Goal: Information Seeking & Learning: Learn about a topic

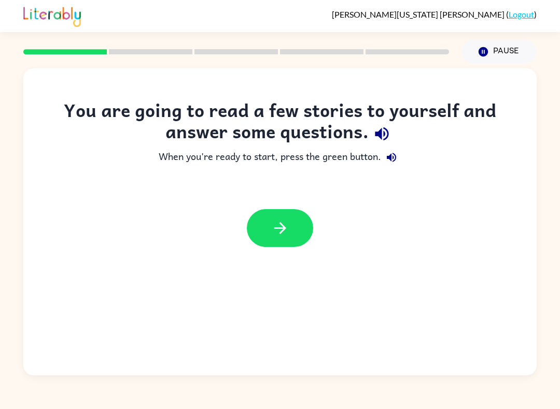
click at [282, 237] on icon "button" at bounding box center [280, 228] width 18 height 18
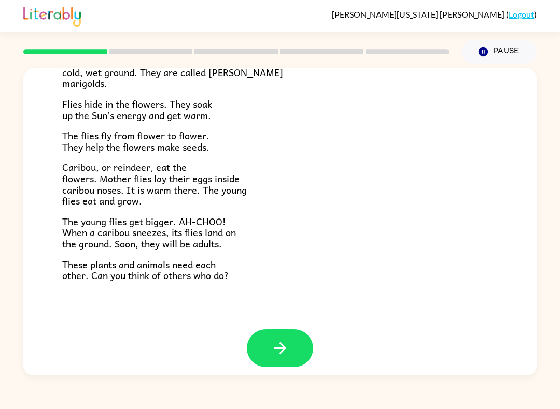
scroll to position [194, 0]
click at [301, 336] on button "button" at bounding box center [280, 349] width 66 height 38
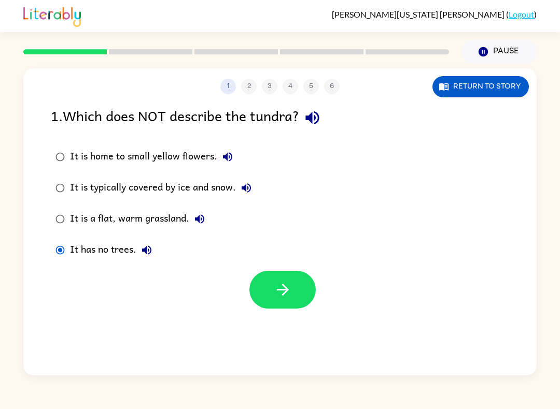
click at [270, 283] on button "button" at bounding box center [282, 290] width 66 height 38
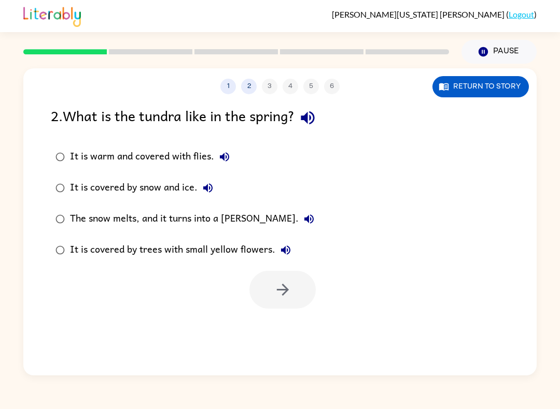
click at [311, 119] on icon "button" at bounding box center [307, 117] width 13 height 13
click at [500, 87] on button "Return to story" at bounding box center [480, 86] width 96 height 21
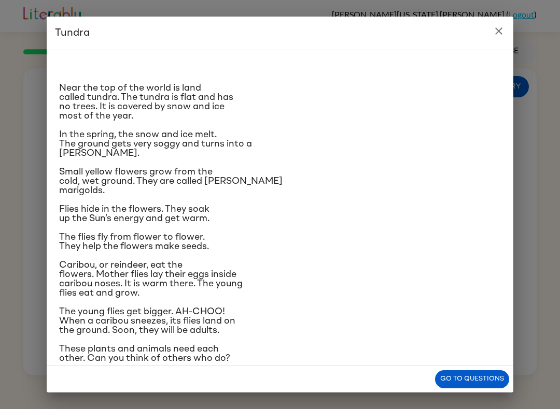
click at [478, 383] on button "Go to questions" at bounding box center [472, 379] width 74 height 18
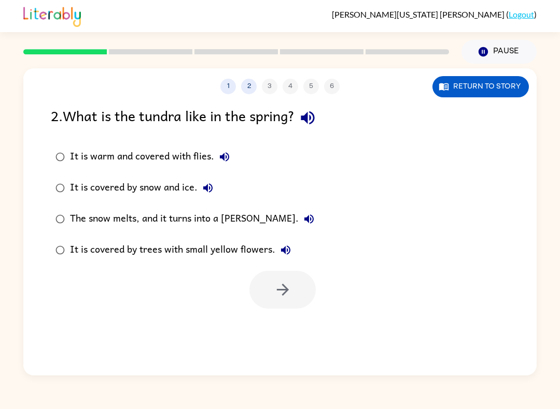
click at [221, 93] on div "1 2 3 4 5 6" at bounding box center [279, 87] width 513 height 16
click at [227, 88] on button "1" at bounding box center [228, 87] width 16 height 16
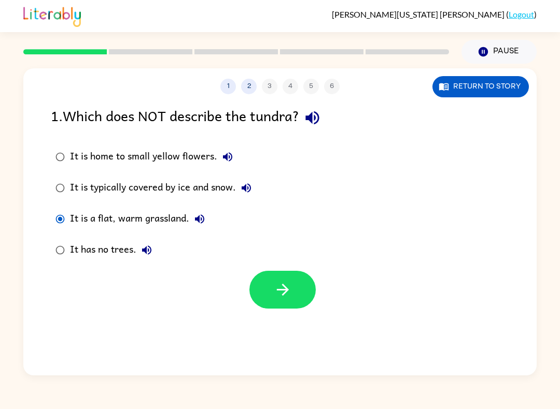
click at [283, 290] on icon "button" at bounding box center [283, 290] width 18 height 18
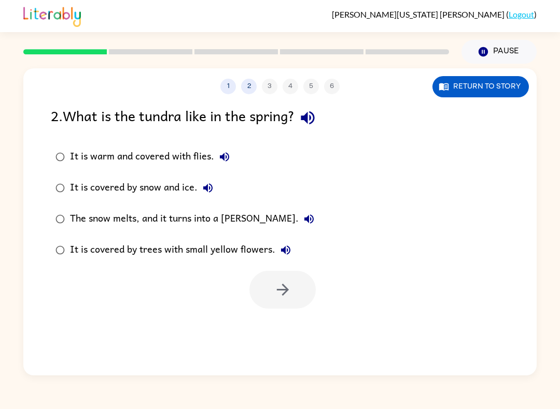
click at [317, 116] on icon "button" at bounding box center [307, 118] width 18 height 18
click at [209, 187] on icon "button" at bounding box center [207, 187] width 9 height 9
click at [223, 159] on icon "button" at bounding box center [224, 156] width 9 height 9
click at [298, 225] on button "The snow melts, and it turns into a [PERSON_NAME]." at bounding box center [308, 219] width 21 height 21
click at [287, 249] on icon "button" at bounding box center [285, 250] width 12 height 12
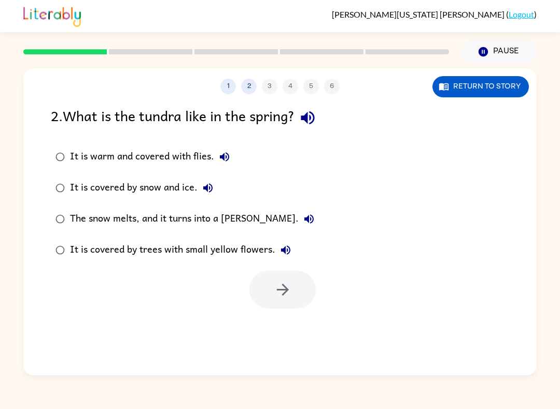
click at [55, 239] on label "It is covered by trees with small yellow flowers." at bounding box center [184, 250] width 279 height 31
click at [313, 100] on div "1 2 3 4 5 6 Return to story 2 . What is the tundra like in the spring? It is wa…" at bounding box center [279, 221] width 513 height 307
click at [312, 117] on icon "button" at bounding box center [307, 118] width 18 height 18
click at [289, 302] on button "button" at bounding box center [282, 290] width 66 height 38
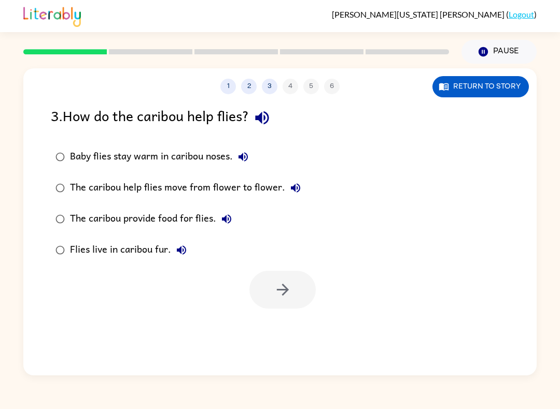
click at [267, 126] on icon "button" at bounding box center [262, 118] width 18 height 18
click at [250, 154] on button "Baby flies stay warm in caribou noses." at bounding box center [243, 157] width 21 height 21
click at [291, 178] on button "The caribou help flies move from flower to flower." at bounding box center [295, 188] width 21 height 21
click at [230, 220] on icon "button" at bounding box center [226, 219] width 12 height 12
click at [181, 249] on icon "button" at bounding box center [181, 250] width 9 height 9
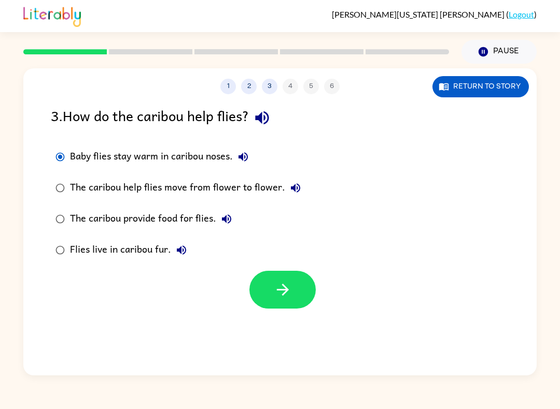
click at [282, 288] on icon "button" at bounding box center [283, 290] width 18 height 18
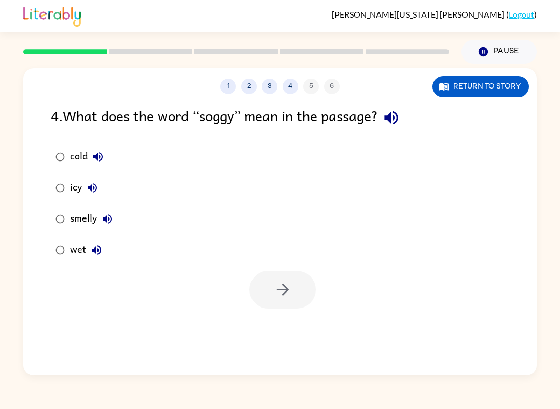
click at [393, 107] on button "button" at bounding box center [391, 118] width 26 height 26
click at [106, 151] on button "cold" at bounding box center [98, 157] width 21 height 21
click at [97, 181] on button "icy" at bounding box center [92, 188] width 21 height 21
click at [117, 210] on div "smelly" at bounding box center [94, 219] width 48 height 21
click at [113, 217] on icon "button" at bounding box center [107, 219] width 12 height 12
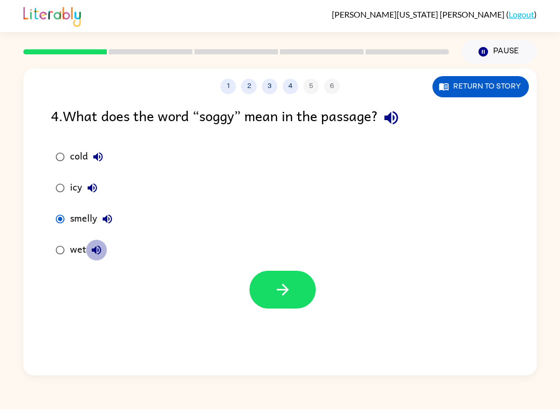
click at [99, 246] on icon "button" at bounding box center [96, 250] width 12 height 12
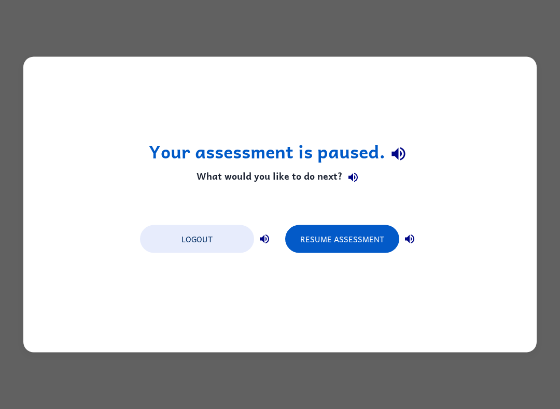
click at [354, 237] on button "Resume Assessment" at bounding box center [342, 239] width 114 height 28
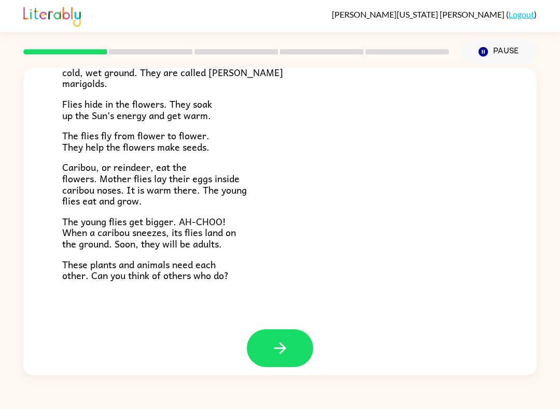
scroll to position [194, 0]
click at [275, 331] on button "button" at bounding box center [280, 349] width 66 height 38
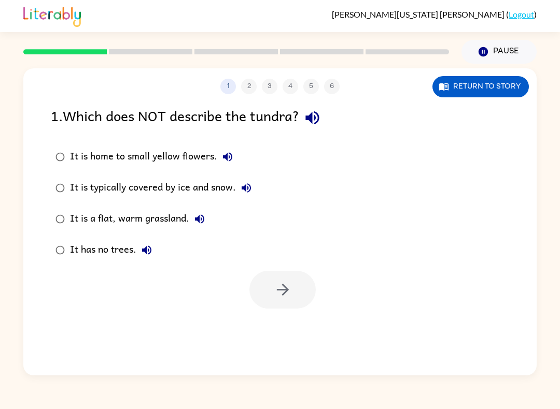
scroll to position [0, 0]
click at [292, 286] on button "button" at bounding box center [282, 290] width 66 height 38
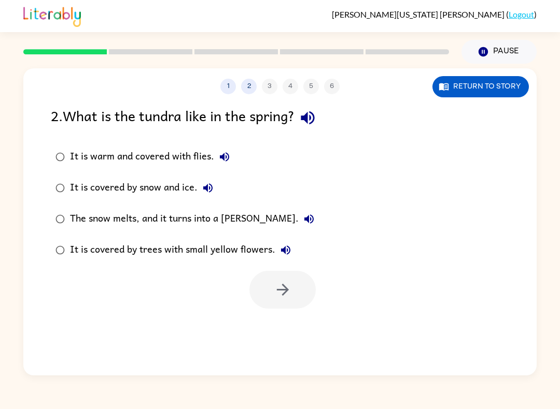
click at [315, 110] on icon "button" at bounding box center [307, 118] width 18 height 18
click at [222, 157] on icon "button" at bounding box center [224, 156] width 9 height 9
click at [213, 179] on button "It is covered by snow and ice." at bounding box center [207, 188] width 21 height 21
click at [303, 218] on icon "button" at bounding box center [309, 219] width 12 height 12
click at [287, 249] on icon "button" at bounding box center [285, 250] width 12 height 12
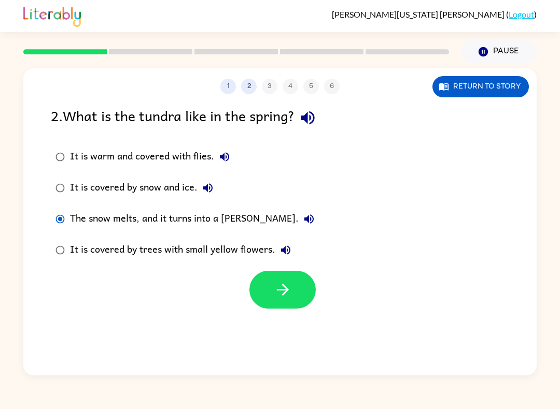
click at [279, 289] on icon "button" at bounding box center [283, 290] width 18 height 18
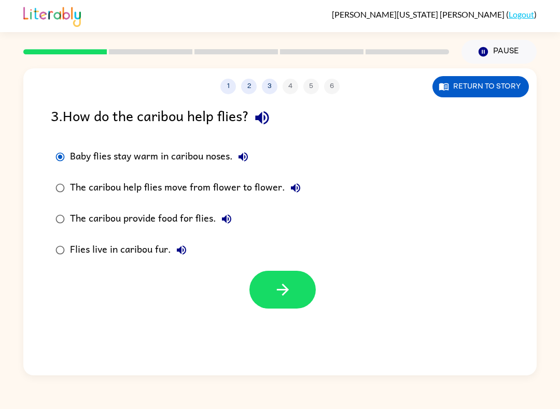
click at [264, 121] on icon "button" at bounding box center [261, 117] width 13 height 13
click at [293, 288] on button "button" at bounding box center [282, 290] width 66 height 38
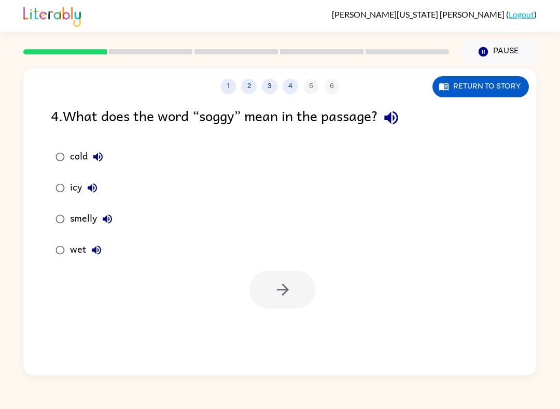
click at [393, 118] on icon "button" at bounding box center [390, 117] width 13 height 13
click at [300, 298] on button "button" at bounding box center [282, 290] width 66 height 38
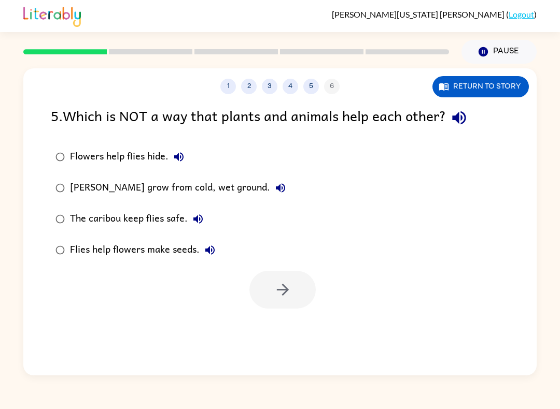
click at [456, 120] on icon "button" at bounding box center [458, 117] width 13 height 13
click at [177, 152] on icon "button" at bounding box center [179, 157] width 12 height 12
click at [274, 192] on icon "button" at bounding box center [280, 188] width 12 height 12
click at [196, 213] on icon "button" at bounding box center [198, 219] width 12 height 12
click at [210, 246] on icon "button" at bounding box center [210, 250] width 12 height 12
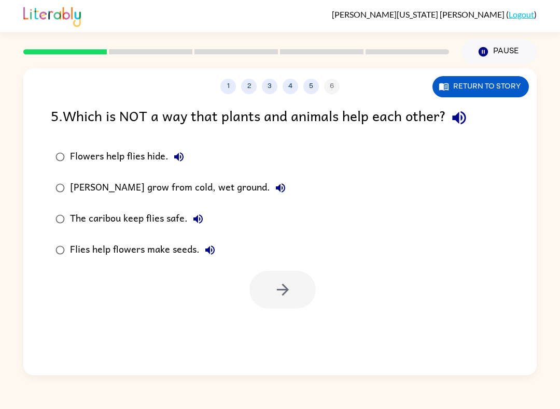
click at [453, 121] on icon "button" at bounding box center [459, 118] width 18 height 18
click at [274, 193] on icon "button" at bounding box center [280, 188] width 12 height 12
click at [288, 308] on button "button" at bounding box center [282, 290] width 66 height 38
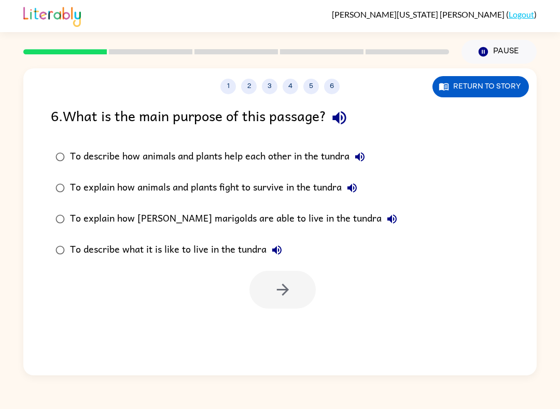
click at [330, 119] on button "button" at bounding box center [339, 118] width 26 height 26
click at [360, 161] on icon "button" at bounding box center [359, 157] width 12 height 12
click at [367, 150] on button "To describe how animals and plants help each other in the tundra" at bounding box center [359, 157] width 21 height 21
click at [356, 187] on icon "button" at bounding box center [351, 187] width 9 height 9
click at [387, 221] on icon "button" at bounding box center [391, 218] width 9 height 9
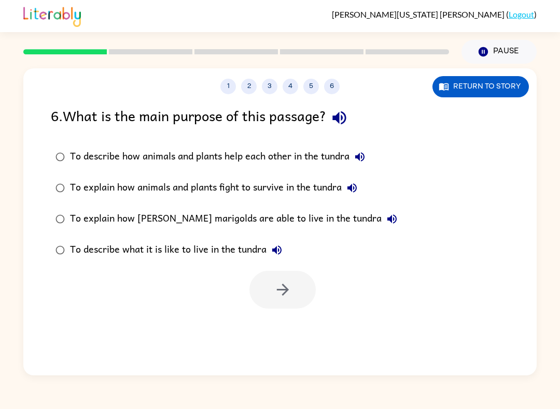
click at [279, 246] on icon "button" at bounding box center [276, 250] width 12 height 12
click at [280, 291] on icon "button" at bounding box center [282, 290] width 12 height 12
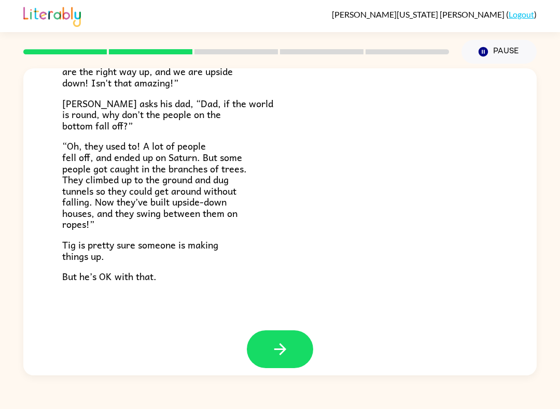
scroll to position [280, 0]
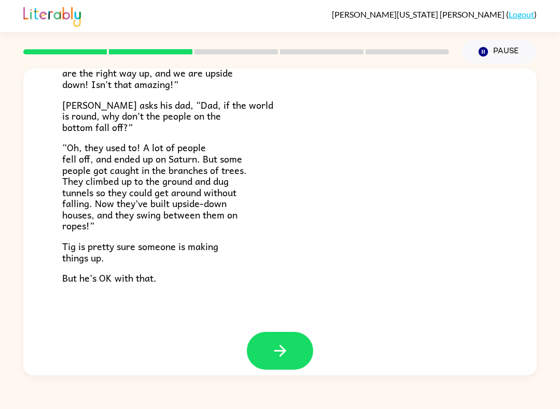
click at [278, 352] on button "button" at bounding box center [280, 351] width 66 height 38
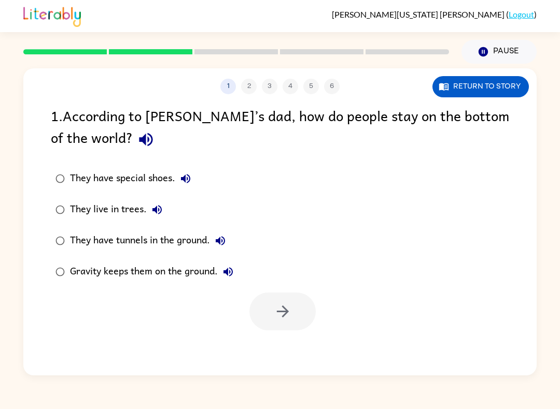
click at [139, 137] on icon "button" at bounding box center [145, 139] width 13 height 13
click at [183, 180] on icon "button" at bounding box center [185, 178] width 9 height 9
click at [152, 203] on button "They live in trees." at bounding box center [157, 209] width 21 height 21
click at [226, 235] on button "They have tunnels in the ground." at bounding box center [220, 241] width 21 height 21
click at [231, 273] on icon "button" at bounding box center [227, 271] width 9 height 9
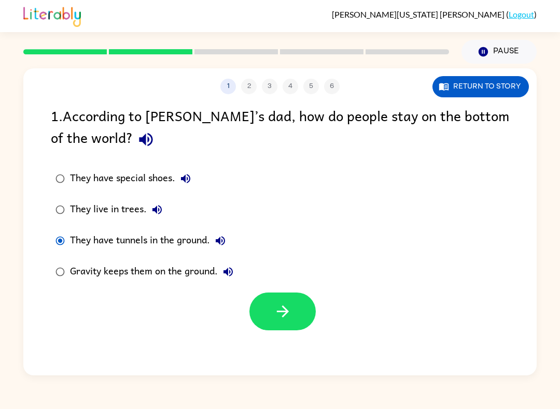
click at [270, 307] on button "button" at bounding box center [282, 312] width 66 height 38
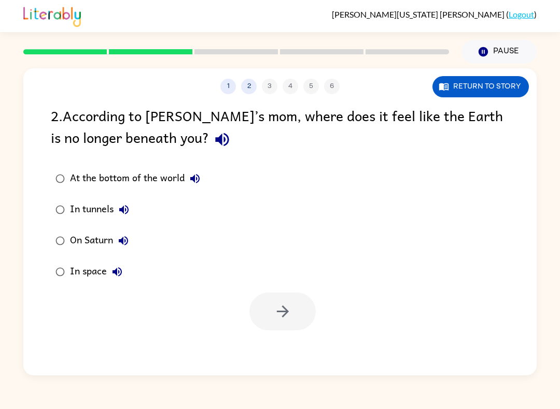
click at [213, 135] on icon "button" at bounding box center [222, 140] width 18 height 18
click at [199, 182] on icon "button" at bounding box center [195, 179] width 12 height 12
click at [122, 203] on button "In tunnels" at bounding box center [123, 209] width 21 height 21
click at [122, 240] on icon "button" at bounding box center [123, 240] width 9 height 9
click at [115, 272] on icon "button" at bounding box center [116, 271] width 9 height 9
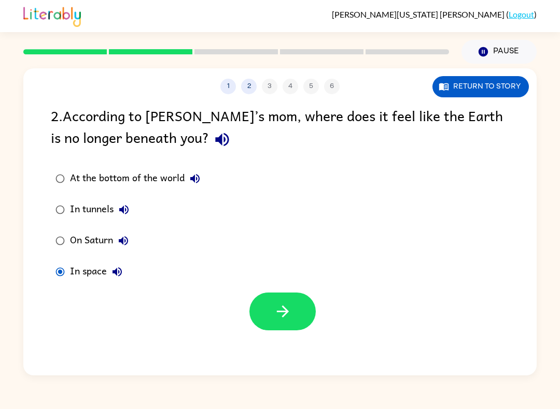
click at [284, 307] on icon "button" at bounding box center [283, 312] width 18 height 18
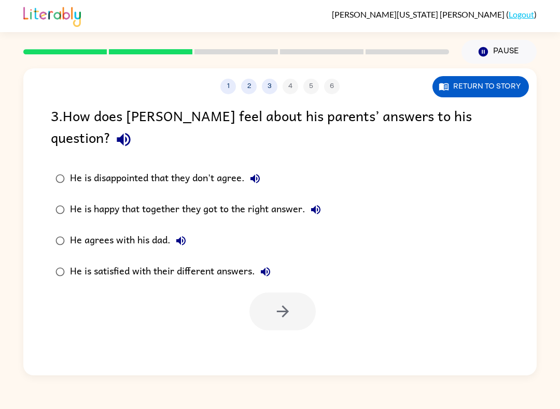
click at [137, 129] on button "button" at bounding box center [123, 139] width 26 height 26
click at [137, 126] on button "button" at bounding box center [123, 139] width 26 height 26
click at [130, 133] on icon "button" at bounding box center [123, 139] width 13 height 13
click at [255, 173] on icon "button" at bounding box center [255, 179] width 12 height 12
click at [319, 199] on button "He is happy that together they got to the right answer." at bounding box center [315, 209] width 21 height 21
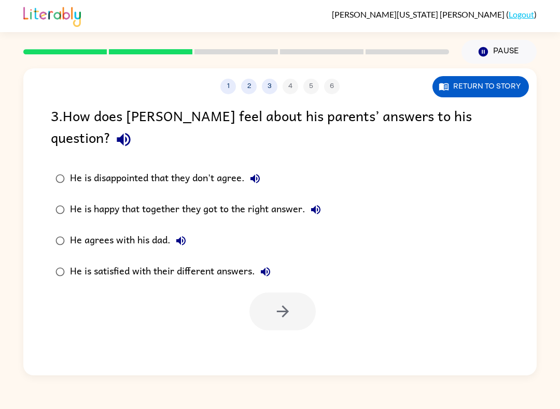
click at [179, 235] on icon "button" at bounding box center [181, 241] width 12 height 12
click at [268, 266] on icon "button" at bounding box center [265, 272] width 12 height 12
click at [51, 257] on label "He is satisfied with their different answers." at bounding box center [188, 271] width 286 height 31
click at [260, 293] on button "button" at bounding box center [282, 312] width 66 height 38
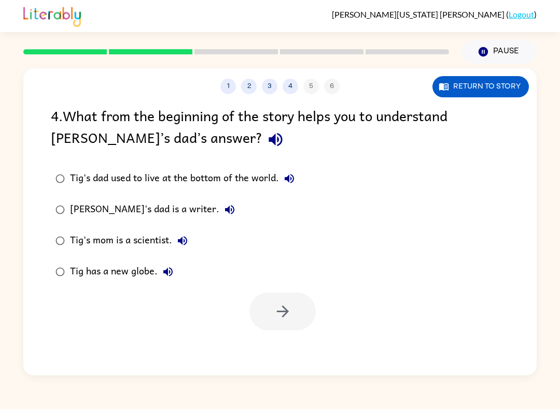
click at [262, 147] on button "button" at bounding box center [275, 139] width 26 height 26
click at [292, 175] on icon "button" at bounding box center [289, 179] width 12 height 12
click at [223, 205] on icon "button" at bounding box center [229, 210] width 12 height 12
click at [180, 236] on icon "button" at bounding box center [182, 241] width 12 height 12
click at [164, 266] on button "Tig has a new globe." at bounding box center [168, 272] width 21 height 21
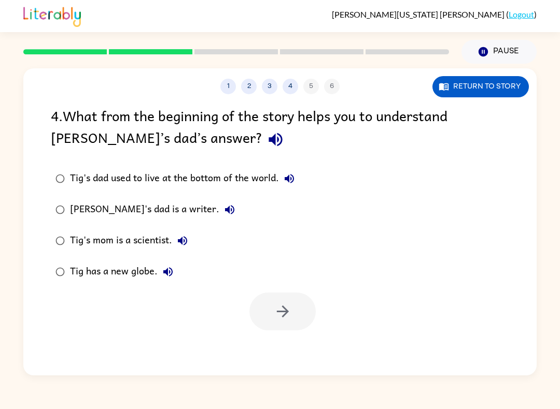
click at [262, 148] on button "button" at bounding box center [275, 139] width 26 height 26
click at [288, 312] on icon "button" at bounding box center [282, 312] width 12 height 12
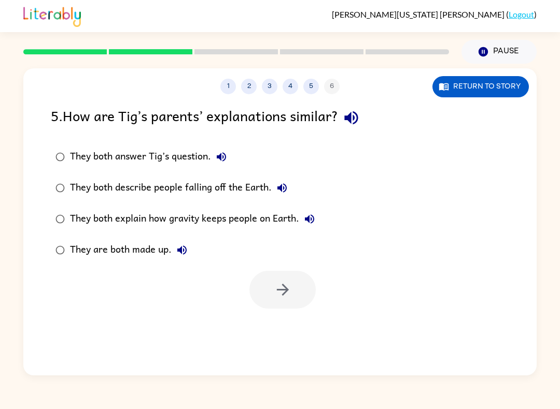
click at [396, 131] on div "5 . How are [PERSON_NAME]’s parents’ explanations similar?" at bounding box center [280, 118] width 458 height 26
click at [349, 120] on icon "button" at bounding box center [350, 117] width 13 height 13
click at [213, 159] on button "They both answer Tig’s question." at bounding box center [221, 157] width 21 height 21
click at [270, 181] on div "They both describe people falling off the Earth." at bounding box center [181, 188] width 222 height 21
click at [287, 183] on icon "button" at bounding box center [282, 188] width 12 height 12
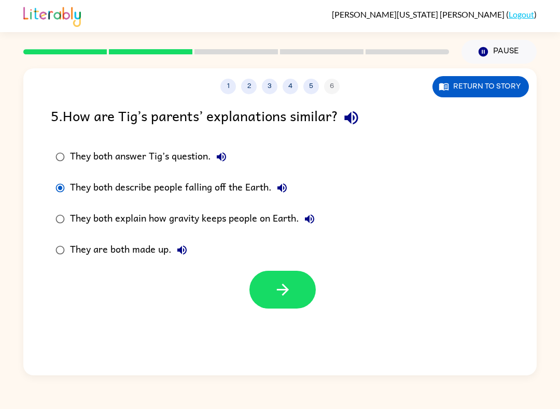
click at [274, 188] on button "They both describe people falling off the Earth." at bounding box center [281, 188] width 21 height 21
click at [273, 189] on button "They both describe people falling off the Earth." at bounding box center [281, 188] width 21 height 21
click at [309, 215] on icon "button" at bounding box center [309, 219] width 12 height 12
click at [175, 249] on button "They are both made up." at bounding box center [181, 250] width 21 height 21
click at [285, 299] on icon "button" at bounding box center [283, 290] width 18 height 18
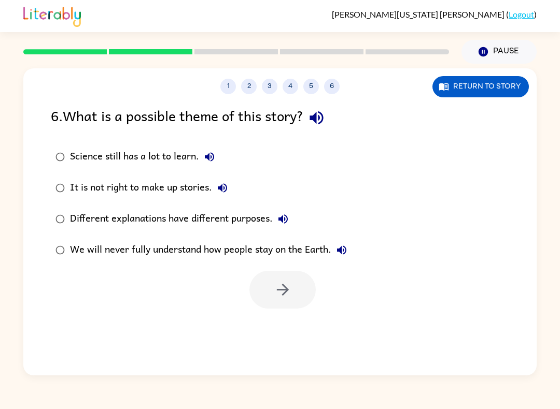
click at [312, 116] on icon "button" at bounding box center [316, 118] width 18 height 18
click at [218, 149] on div "Science still has a lot to learn." at bounding box center [145, 157] width 150 height 21
click at [205, 158] on icon "button" at bounding box center [209, 156] width 9 height 9
click at [220, 191] on icon "button" at bounding box center [222, 188] width 12 height 12
click at [281, 221] on icon "button" at bounding box center [282, 218] width 9 height 9
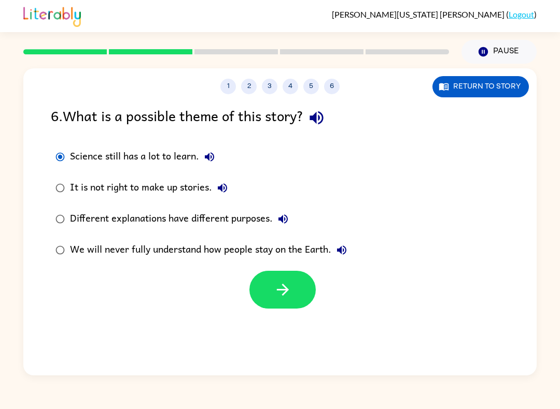
click at [337, 244] on button "We will never fully understand how people stay on the Earth." at bounding box center [341, 250] width 21 height 21
click at [268, 289] on button "button" at bounding box center [282, 290] width 66 height 38
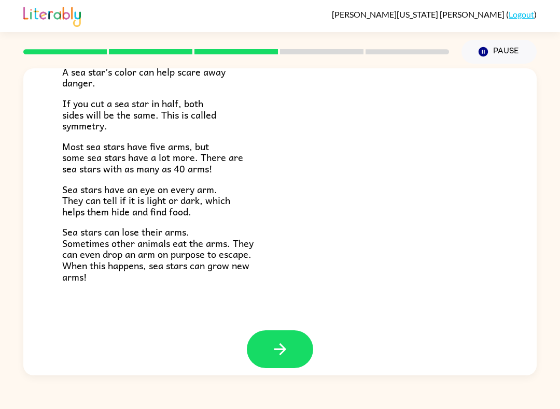
scroll to position [278, 0]
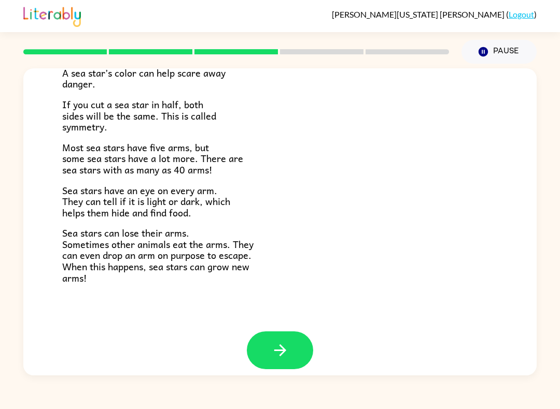
click at [281, 341] on icon "button" at bounding box center [280, 350] width 18 height 18
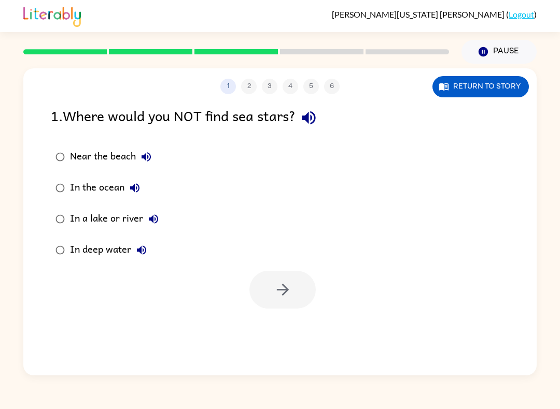
click at [308, 113] on icon "button" at bounding box center [308, 118] width 18 height 18
click at [144, 162] on icon "button" at bounding box center [146, 157] width 12 height 12
click at [130, 189] on icon "button" at bounding box center [134, 188] width 12 height 12
click at [154, 209] on button "In a lake or river" at bounding box center [153, 219] width 21 height 21
click at [140, 251] on icon "button" at bounding box center [141, 250] width 9 height 9
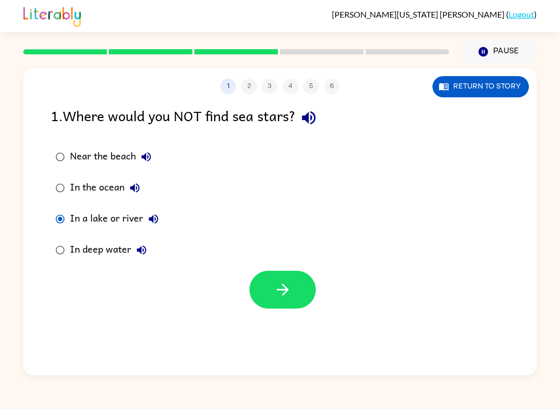
click at [281, 295] on icon "button" at bounding box center [283, 290] width 18 height 18
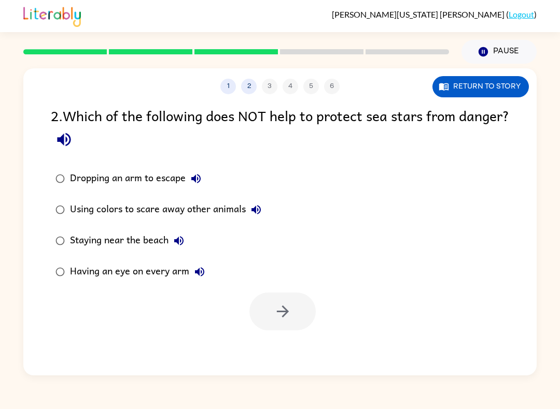
click at [108, 153] on div "2 . Which of the following does NOT help to protect sea stars from danger?" at bounding box center [280, 129] width 458 height 48
click at [73, 135] on icon "button" at bounding box center [64, 140] width 18 height 18
click at [195, 173] on button "Dropping an arm to escape" at bounding box center [195, 178] width 21 height 21
click at [266, 203] on div "Using colors to scare away other animals" at bounding box center [168, 209] width 196 height 21
click at [251, 210] on icon "button" at bounding box center [256, 210] width 12 height 12
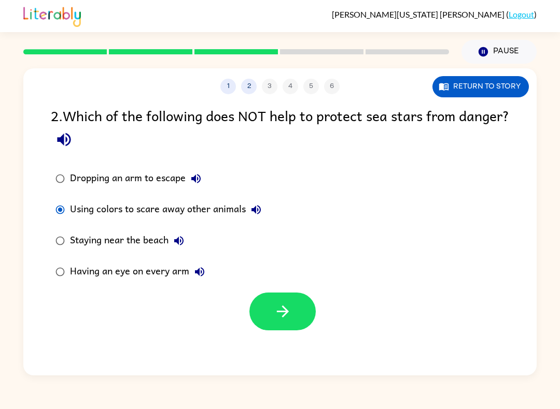
click at [183, 230] on label "Staying near the beach" at bounding box center [158, 240] width 226 height 31
click at [171, 240] on button "Staying near the beach" at bounding box center [178, 241] width 21 height 21
click at [208, 268] on button "Having an eye on every arm" at bounding box center [199, 272] width 21 height 21
click at [195, 270] on icon "button" at bounding box center [199, 272] width 12 height 12
click at [200, 270] on icon "button" at bounding box center [199, 272] width 12 height 12
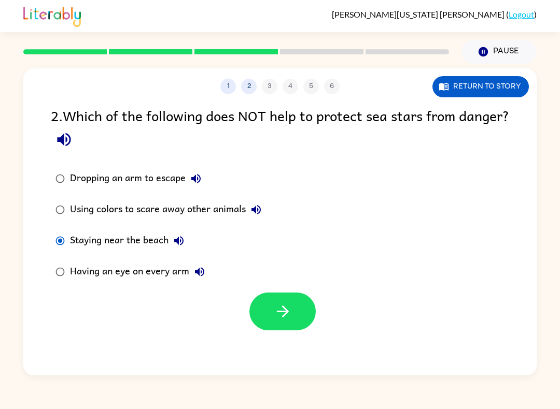
click at [281, 315] on icon "button" at bounding box center [283, 312] width 18 height 18
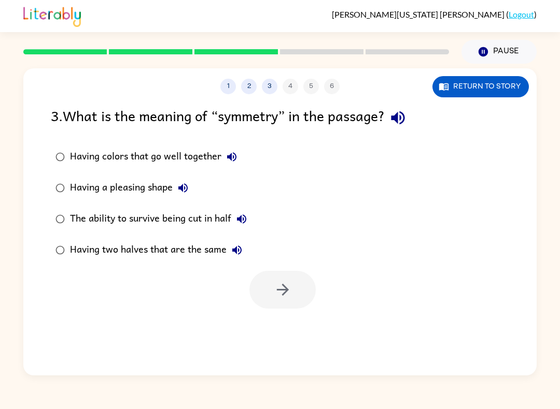
click at [400, 116] on icon "button" at bounding box center [397, 117] width 13 height 13
click at [231, 148] on button "Having colors that go well together" at bounding box center [231, 157] width 21 height 21
click at [193, 184] on button "Having a pleasing shape" at bounding box center [183, 188] width 21 height 21
click at [242, 220] on icon "button" at bounding box center [241, 218] width 9 height 9
click at [240, 247] on icon "button" at bounding box center [237, 250] width 12 height 12
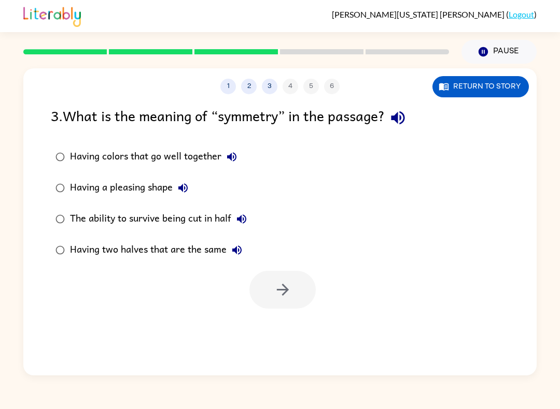
click at [395, 123] on icon "button" at bounding box center [398, 118] width 18 height 18
click at [224, 156] on button "Having colors that go well together" at bounding box center [231, 157] width 21 height 21
click at [182, 189] on icon "button" at bounding box center [182, 187] width 9 height 9
click at [241, 212] on button "The ability to survive being cut in half" at bounding box center [241, 219] width 21 height 21
click at [239, 221] on icon "button" at bounding box center [241, 218] width 9 height 9
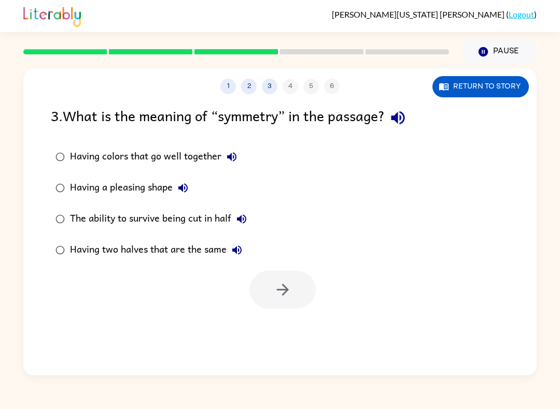
click at [235, 248] on icon "button" at bounding box center [237, 250] width 12 height 12
click at [269, 343] on div "1 2 3 4 5 6 Return to story 3 . What is the meaning of “symmetry” in the passag…" at bounding box center [279, 221] width 513 height 307
click at [278, 286] on icon "button" at bounding box center [283, 290] width 18 height 18
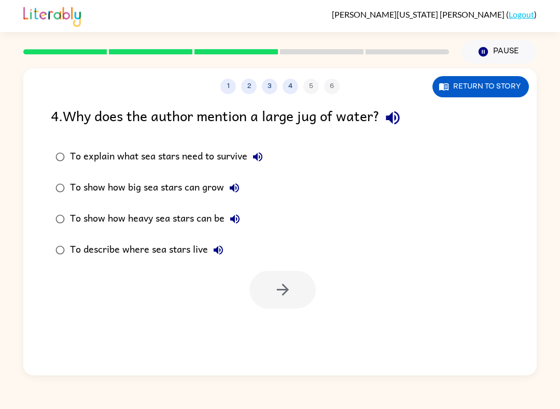
click at [260, 156] on icon "button" at bounding box center [257, 157] width 12 height 12
click at [394, 118] on icon "button" at bounding box center [391, 117] width 13 height 13
click at [264, 153] on icon "button" at bounding box center [257, 157] width 12 height 12
click at [237, 185] on icon "button" at bounding box center [234, 187] width 9 height 9
click at [233, 224] on icon "button" at bounding box center [234, 219] width 12 height 12
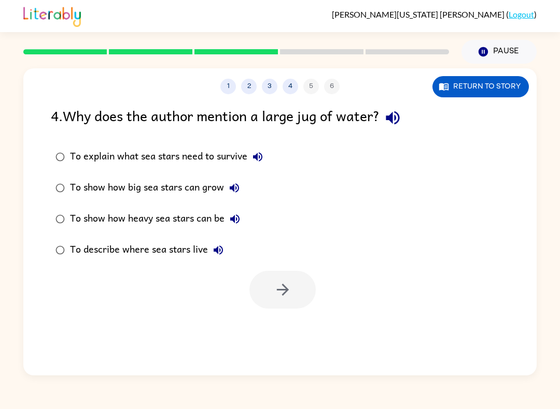
click at [217, 250] on icon "button" at bounding box center [217, 250] width 9 height 9
click at [286, 287] on icon "button" at bounding box center [283, 290] width 18 height 18
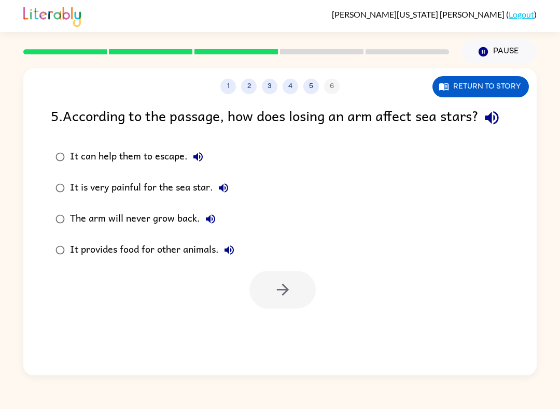
click at [482, 127] on icon "button" at bounding box center [491, 118] width 18 height 18
click at [197, 163] on icon "button" at bounding box center [198, 157] width 12 height 12
click at [228, 194] on icon "button" at bounding box center [223, 188] width 12 height 12
click at [208, 225] on icon "button" at bounding box center [210, 219] width 12 height 12
click at [231, 256] on icon "button" at bounding box center [229, 250] width 12 height 12
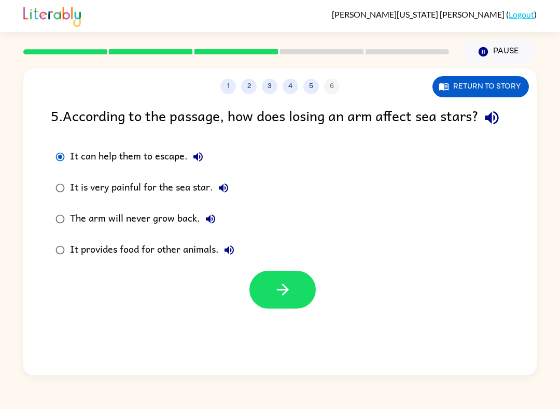
click at [299, 309] on button "button" at bounding box center [282, 290] width 66 height 38
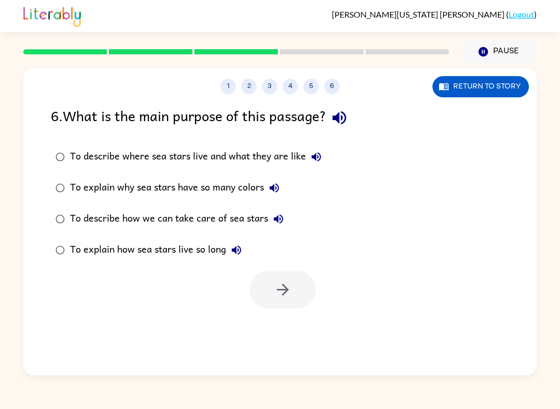
click at [346, 125] on icon "button" at bounding box center [339, 118] width 18 height 18
click at [314, 156] on icon "button" at bounding box center [315, 156] width 9 height 9
click at [274, 190] on icon "button" at bounding box center [273, 187] width 9 height 9
click at [278, 217] on icon "button" at bounding box center [278, 218] width 9 height 9
click at [229, 253] on button "To explain how sea stars live so long" at bounding box center [236, 250] width 21 height 21
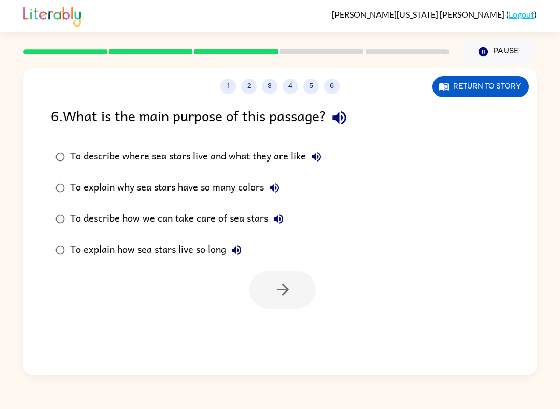
click at [317, 158] on icon "button" at bounding box center [316, 157] width 12 height 12
click at [299, 166] on div "To describe where sea stars live and what they are like" at bounding box center [198, 157] width 256 height 21
click at [299, 165] on div "To describe where sea stars live and what they are like" at bounding box center [198, 157] width 256 height 21
click at [315, 160] on icon "button" at bounding box center [315, 156] width 9 height 9
click at [313, 161] on icon "button" at bounding box center [316, 157] width 12 height 12
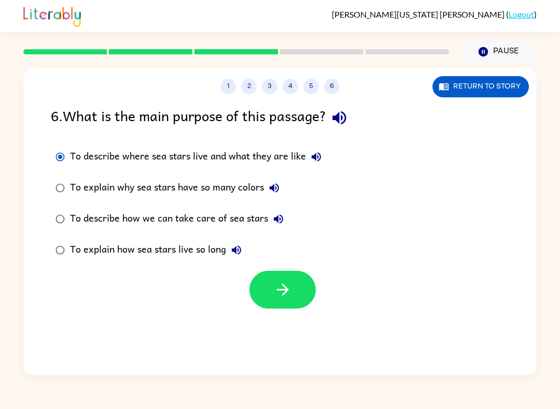
click at [309, 155] on button "To describe where sea stars live and what they are like" at bounding box center [316, 157] width 21 height 21
click at [261, 277] on button "button" at bounding box center [282, 290] width 66 height 38
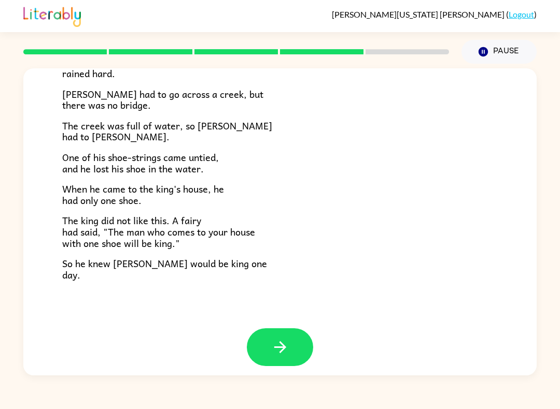
scroll to position [160, 0]
click at [273, 338] on icon "button" at bounding box center [280, 347] width 18 height 18
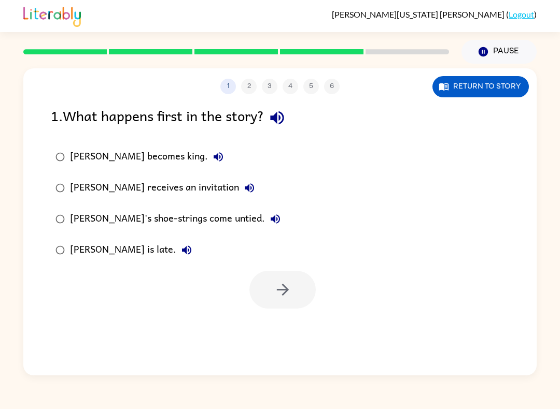
click at [469, 89] on button "Return to story" at bounding box center [480, 86] width 96 height 21
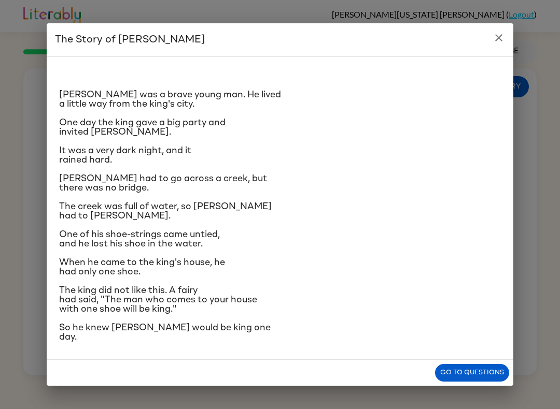
click at [494, 32] on icon "close" at bounding box center [498, 38] width 12 height 12
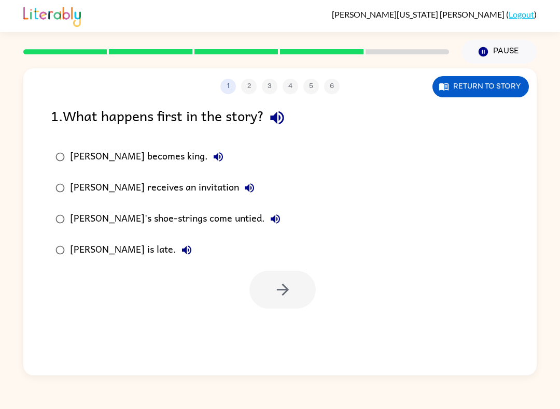
click at [475, 80] on button "Return to story" at bounding box center [480, 86] width 96 height 21
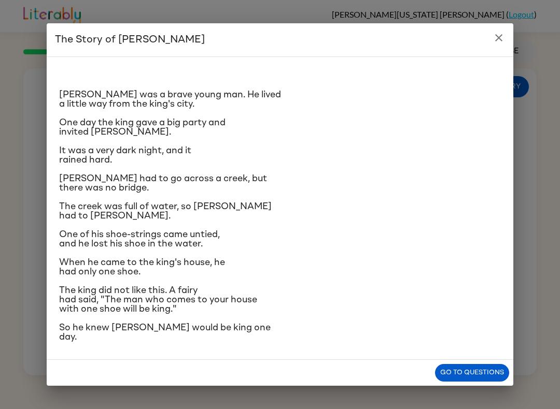
scroll to position [46, 0]
click at [498, 369] on div "Go to questions" at bounding box center [280, 373] width 466 height 26
click at [479, 373] on button "Go to questions" at bounding box center [472, 373] width 74 height 18
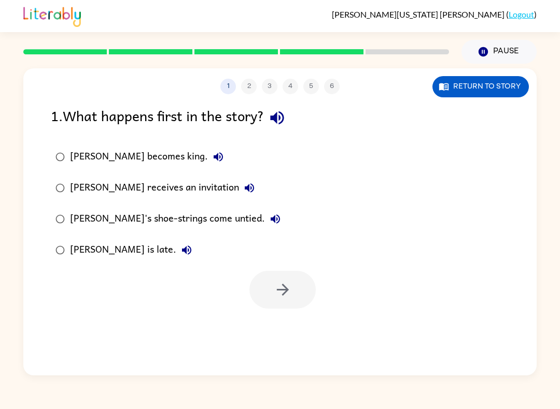
click at [278, 113] on icon "button" at bounding box center [277, 118] width 18 height 18
click at [212, 153] on icon "button" at bounding box center [218, 157] width 12 height 12
click at [239, 180] on button "[PERSON_NAME] receives an invitation" at bounding box center [249, 188] width 21 height 21
click at [269, 221] on icon "button" at bounding box center [275, 219] width 12 height 12
click at [182, 250] on icon "button" at bounding box center [186, 250] width 9 height 9
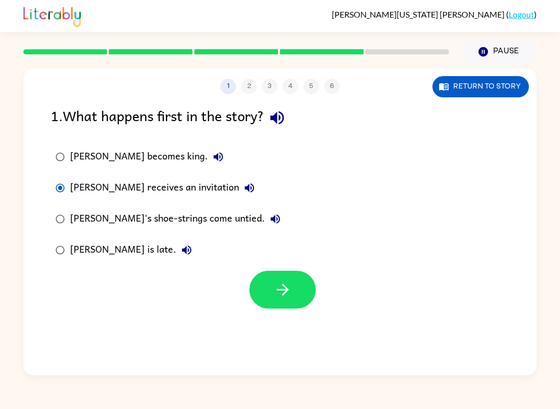
click at [278, 294] on icon "button" at bounding box center [283, 290] width 18 height 18
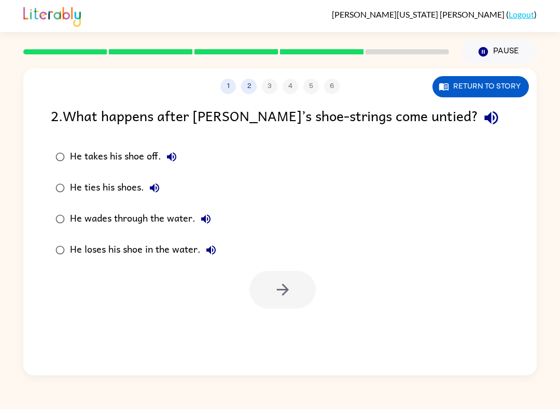
click at [484, 120] on icon "button" at bounding box center [490, 117] width 13 height 13
click at [169, 154] on icon "button" at bounding box center [171, 157] width 12 height 12
click at [163, 179] on div "He ties his shoes." at bounding box center [117, 188] width 95 height 21
click at [154, 187] on icon "button" at bounding box center [154, 187] width 9 height 9
click at [202, 211] on button "He wades through the water." at bounding box center [205, 219] width 21 height 21
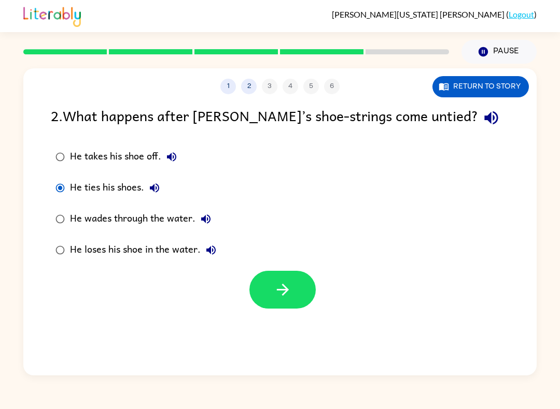
click at [211, 248] on icon "button" at bounding box center [210, 250] width 9 height 9
click at [276, 297] on icon "button" at bounding box center [283, 290] width 18 height 18
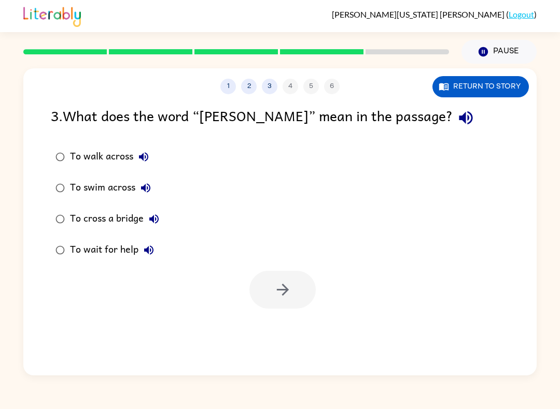
click at [456, 116] on icon "button" at bounding box center [465, 118] width 18 height 18
click at [142, 156] on icon "button" at bounding box center [143, 156] width 9 height 9
click at [134, 183] on div "To swim across" at bounding box center [113, 188] width 86 height 21
click at [142, 183] on icon "button" at bounding box center [145, 188] width 12 height 12
click at [139, 183] on icon "button" at bounding box center [145, 188] width 12 height 12
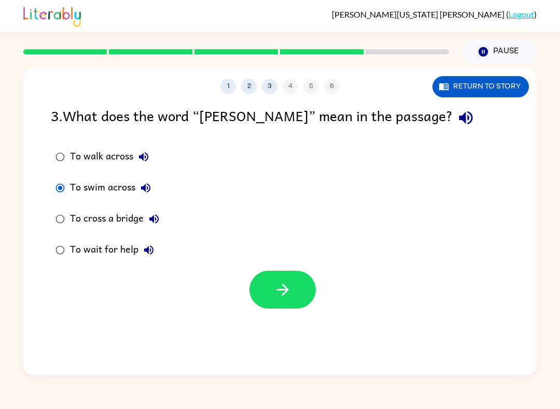
click at [151, 179] on button "To swim across" at bounding box center [145, 188] width 21 height 21
click at [156, 219] on icon "button" at bounding box center [154, 219] width 12 height 12
click at [158, 210] on button "To cross a bridge" at bounding box center [154, 219] width 21 height 21
click at [146, 221] on button "To cross a bridge" at bounding box center [154, 219] width 21 height 21
click at [152, 224] on icon "button" at bounding box center [154, 219] width 12 height 12
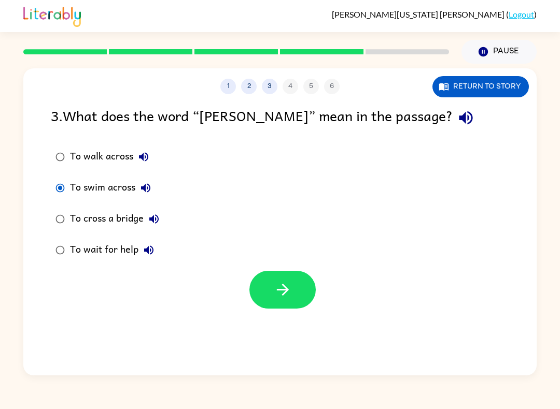
click at [153, 211] on button "To cross a bridge" at bounding box center [154, 219] width 21 height 21
click at [153, 242] on button "To wait for help" at bounding box center [148, 250] width 21 height 21
click at [276, 283] on icon "button" at bounding box center [283, 290] width 18 height 18
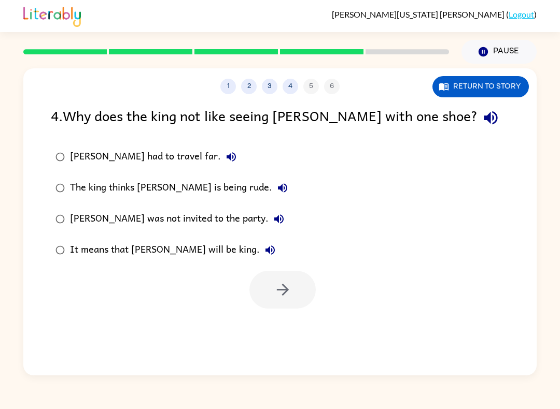
click at [481, 114] on icon "button" at bounding box center [490, 118] width 18 height 18
click at [226, 156] on icon "button" at bounding box center [230, 156] width 9 height 9
click at [278, 188] on icon "button" at bounding box center [282, 187] width 9 height 9
click at [273, 217] on icon "button" at bounding box center [279, 219] width 12 height 12
click at [264, 245] on icon "button" at bounding box center [270, 250] width 12 height 12
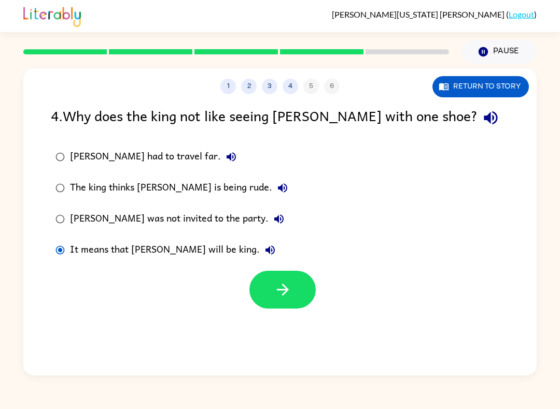
click at [284, 285] on icon "button" at bounding box center [283, 290] width 18 height 18
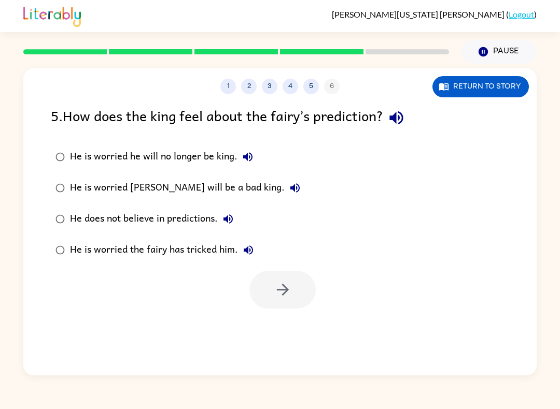
click at [395, 118] on icon "button" at bounding box center [395, 117] width 13 height 13
click at [237, 154] on button "He is worried he will no longer be king." at bounding box center [247, 157] width 21 height 21
click at [284, 179] on button "He is worried [PERSON_NAME] will be a bad king." at bounding box center [294, 188] width 21 height 21
click at [227, 216] on icon "button" at bounding box center [228, 219] width 12 height 12
click at [252, 242] on button "He is worried the fairy has tricked him." at bounding box center [248, 250] width 21 height 21
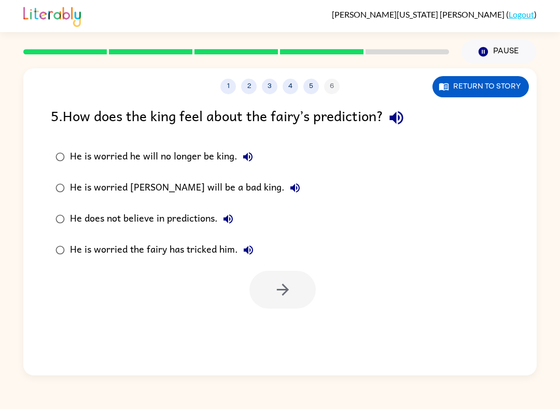
click at [247, 153] on icon "button" at bounding box center [247, 157] width 12 height 12
click at [273, 298] on button "button" at bounding box center [282, 290] width 66 height 38
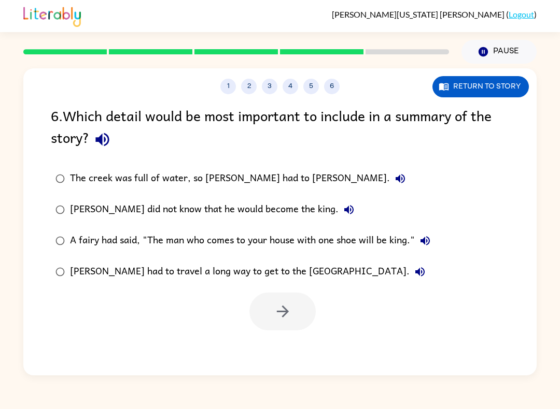
click at [92, 146] on button "button" at bounding box center [102, 139] width 26 height 26
click at [394, 175] on icon "button" at bounding box center [400, 179] width 12 height 12
click at [338, 203] on button "[PERSON_NAME] did not know that he would become the king." at bounding box center [348, 209] width 21 height 21
click at [394, 175] on icon "button" at bounding box center [400, 179] width 12 height 12
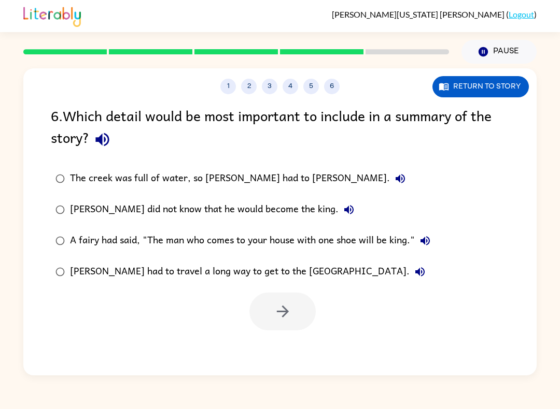
click at [342, 208] on icon "button" at bounding box center [348, 210] width 12 height 12
click at [431, 229] on label "A fairy had said, "The man who comes to your house with one shoe will be king."" at bounding box center [242, 240] width 395 height 31
click at [419, 234] on button "A fairy had said, "The man who comes to your house with one shoe will be king."" at bounding box center [424, 241] width 21 height 21
click at [419, 236] on button "A fairy had said, "The man who comes to your house with one shoe will be king."" at bounding box center [424, 241] width 21 height 21
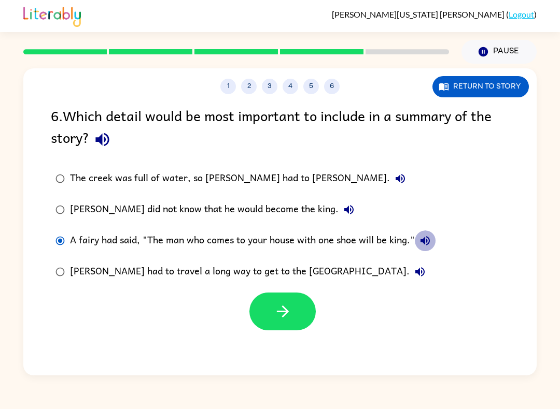
click at [425, 238] on icon "button" at bounding box center [425, 241] width 12 height 12
click at [415, 274] on icon "button" at bounding box center [419, 271] width 9 height 9
click at [95, 138] on icon "button" at bounding box center [102, 140] width 18 height 18
click at [288, 317] on icon "button" at bounding box center [283, 312] width 18 height 18
